Goal: Information Seeking & Learning: Learn about a topic

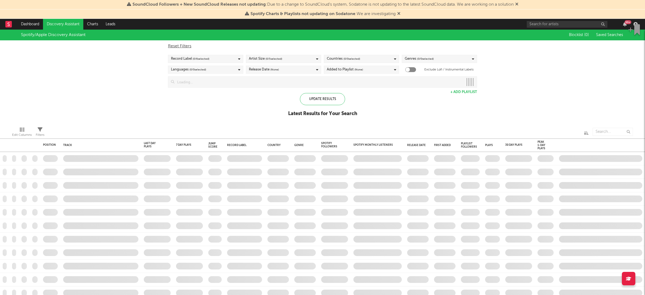
click at [533, 20] on div "99 +" at bounding box center [582, 24] width 113 height 11
click at [534, 23] on input "text" at bounding box center [566, 24] width 81 height 7
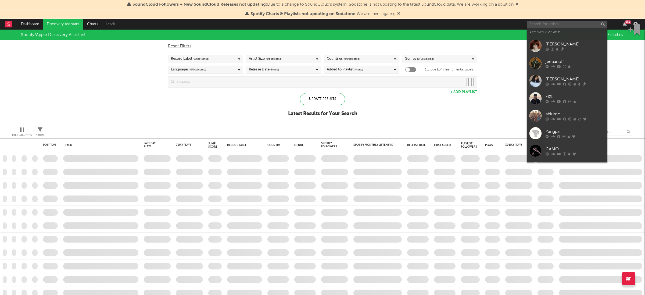
checkbox input "true"
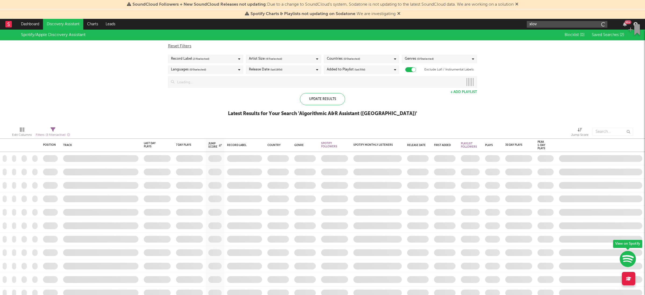
type input "xlov"
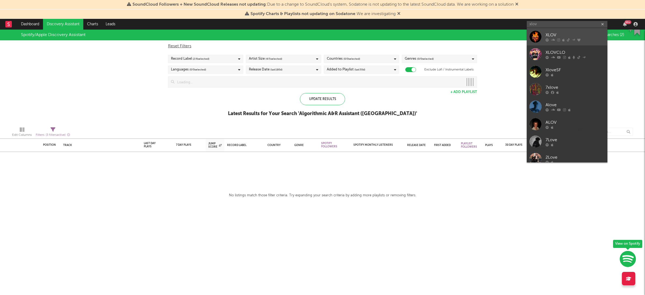
click at [545, 42] on link "XLOV" at bounding box center [566, 36] width 81 height 17
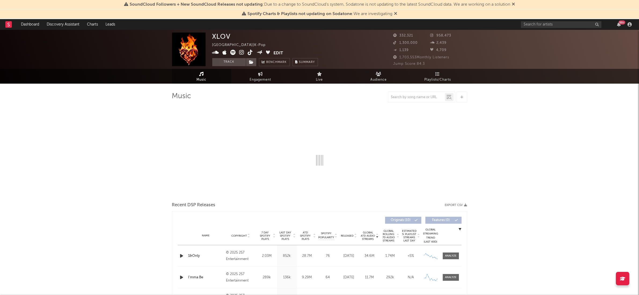
select select "6m"
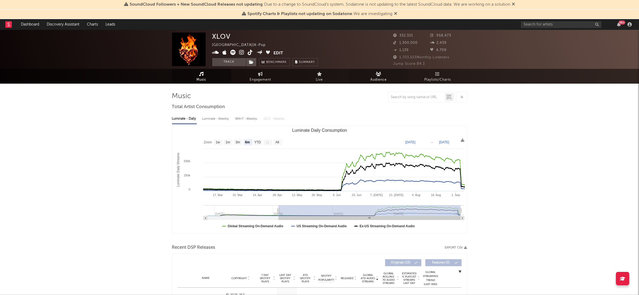
click at [381, 75] on icon at bounding box center [379, 74] width 6 height 4
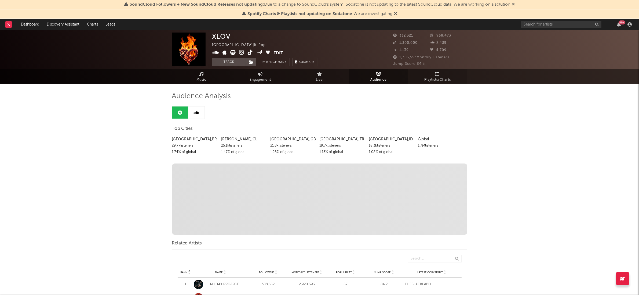
click at [444, 77] on span "Playlists/Charts" at bounding box center [438, 80] width 27 height 6
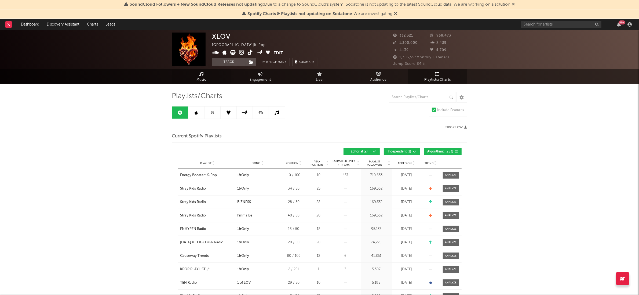
click at [208, 73] on link "Music" at bounding box center [201, 76] width 59 height 15
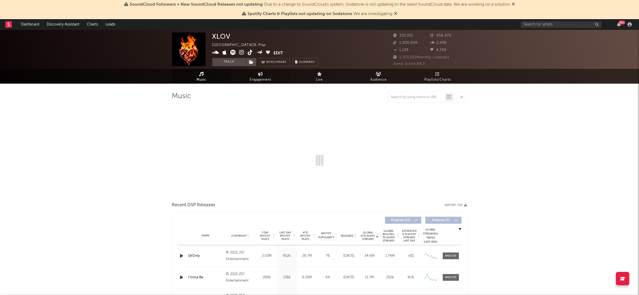
select select "6m"
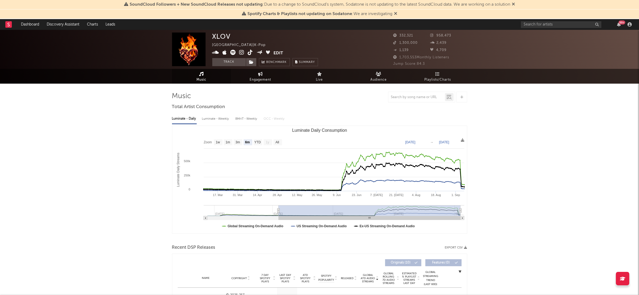
click at [256, 79] on span "Engagement" at bounding box center [260, 80] width 21 height 6
select select "1w"
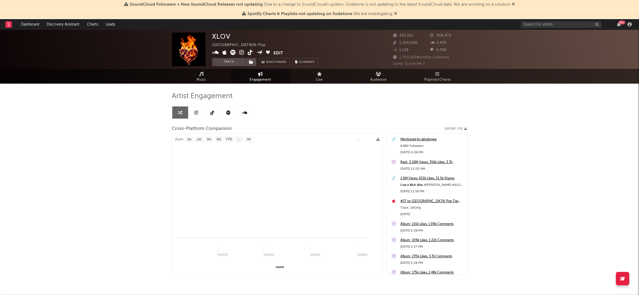
select select "1m"
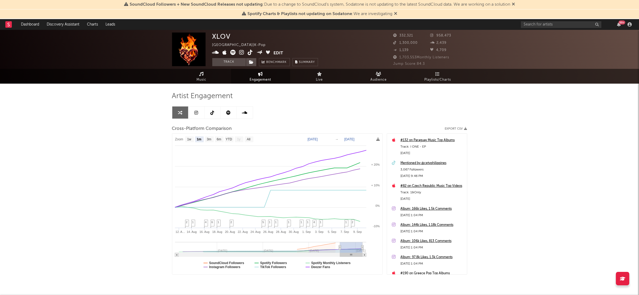
scroll to position [201, 0]
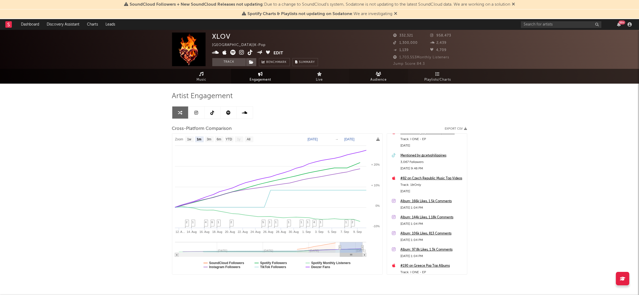
click at [375, 75] on link "Audience" at bounding box center [378, 76] width 59 height 15
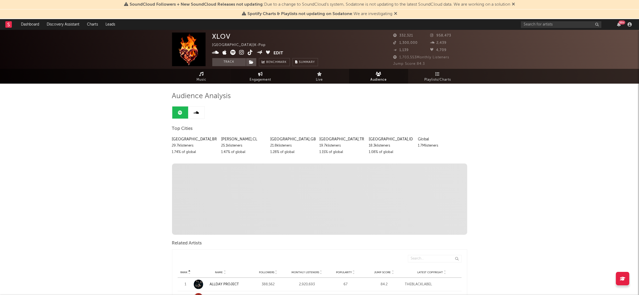
click at [257, 78] on span "Engagement" at bounding box center [260, 80] width 21 height 6
select select "1w"
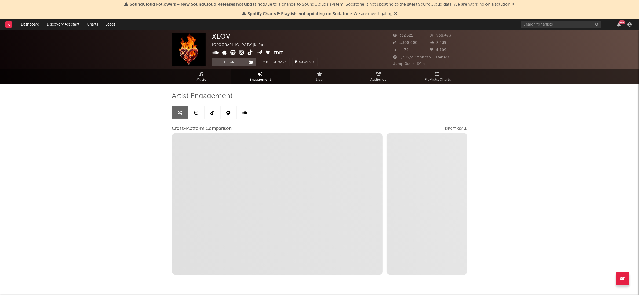
select select "1m"
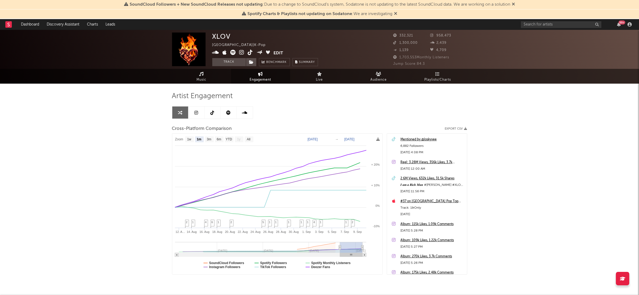
click at [266, 75] on link "Engagement" at bounding box center [260, 76] width 59 height 15
click at [253, 74] on link "Engagement" at bounding box center [260, 76] width 59 height 15
click at [252, 79] on span "Engagement" at bounding box center [260, 80] width 21 height 6
click at [319, 81] on span "Live" at bounding box center [319, 80] width 7 height 6
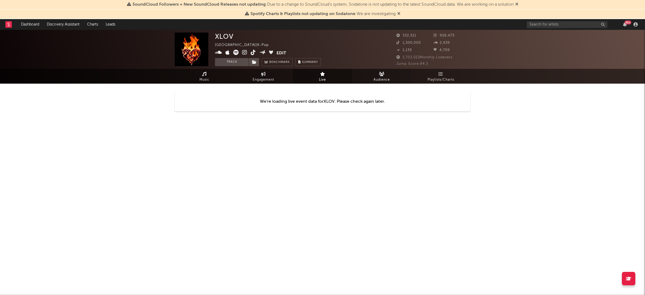
click at [375, 77] on span "Audience" at bounding box center [381, 80] width 16 height 6
